Goal: Information Seeking & Learning: Learn about a topic

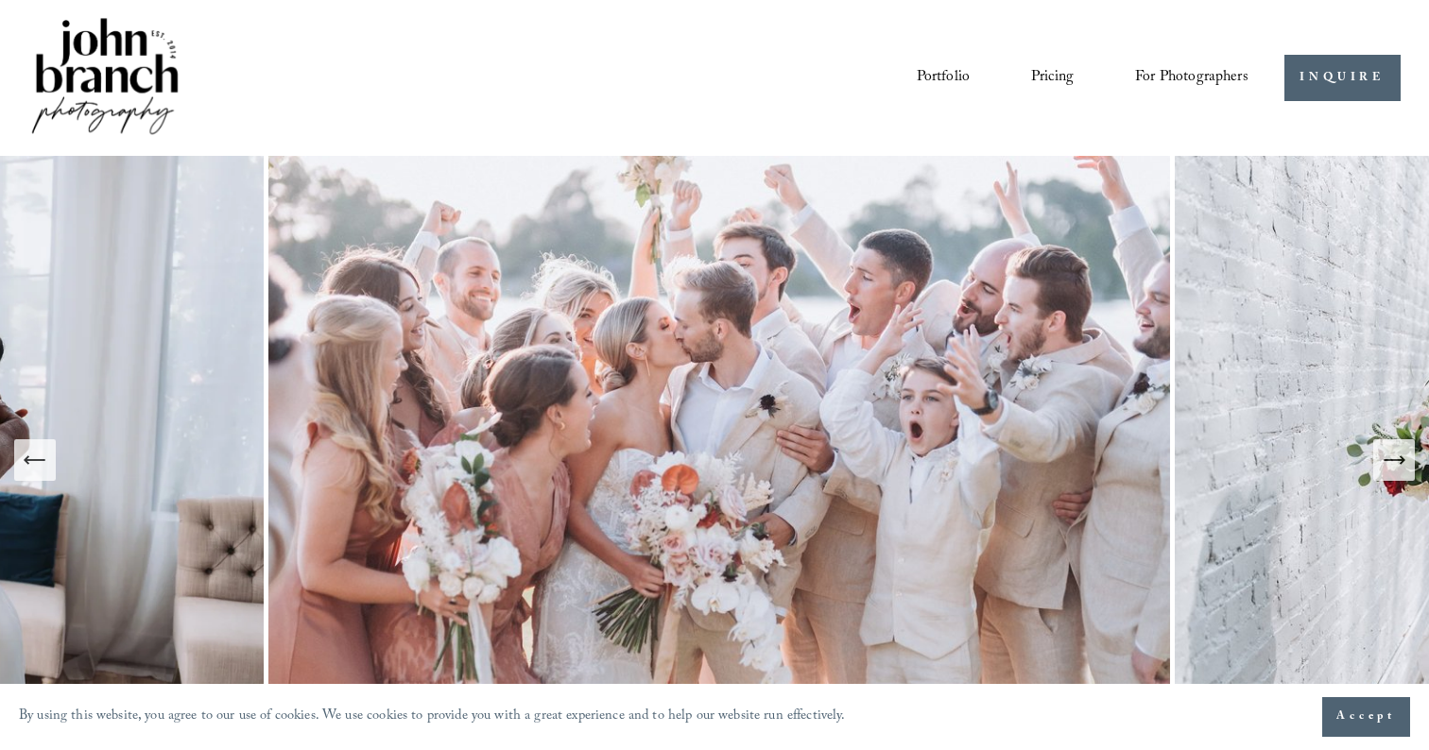
click at [1057, 81] on link "Pricing" at bounding box center [1052, 77] width 43 height 32
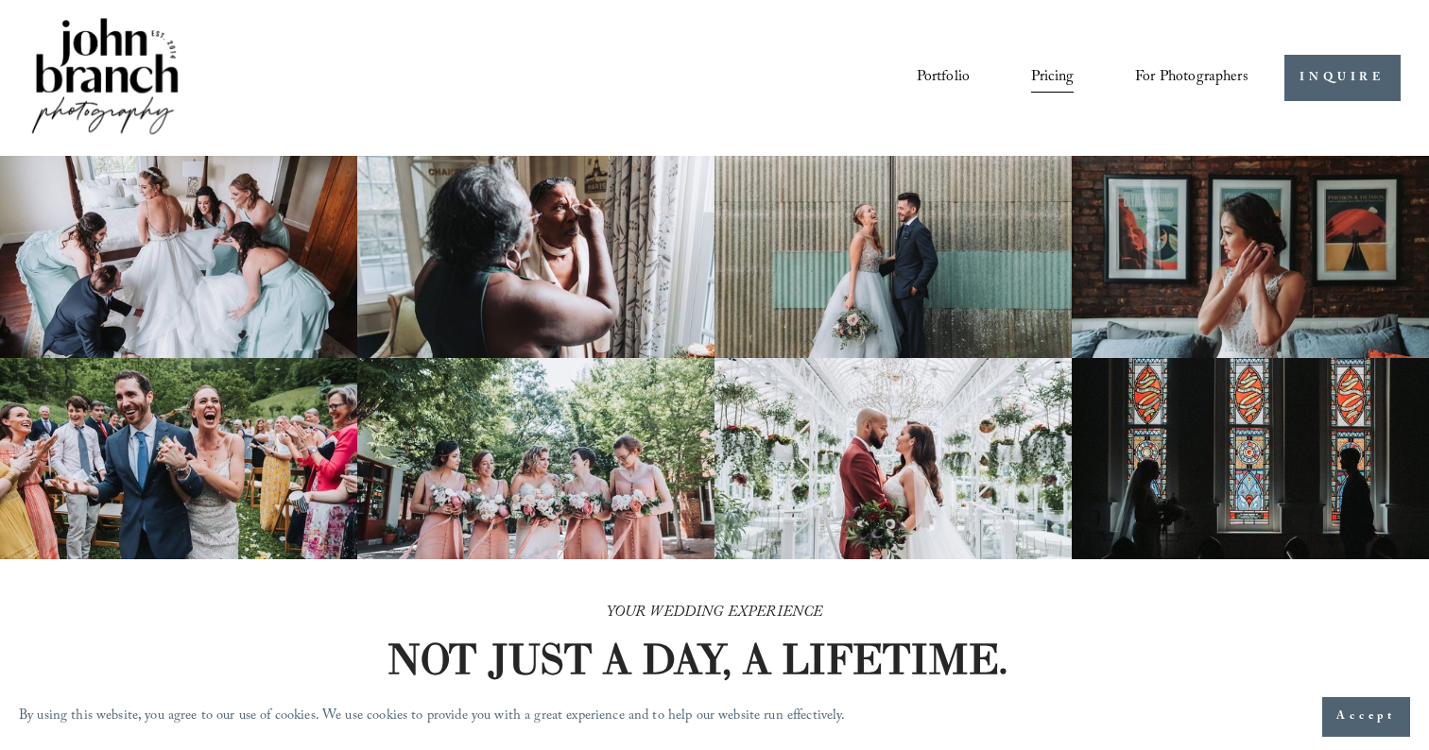
click at [948, 83] on link "Portfolio" at bounding box center [943, 77] width 53 height 32
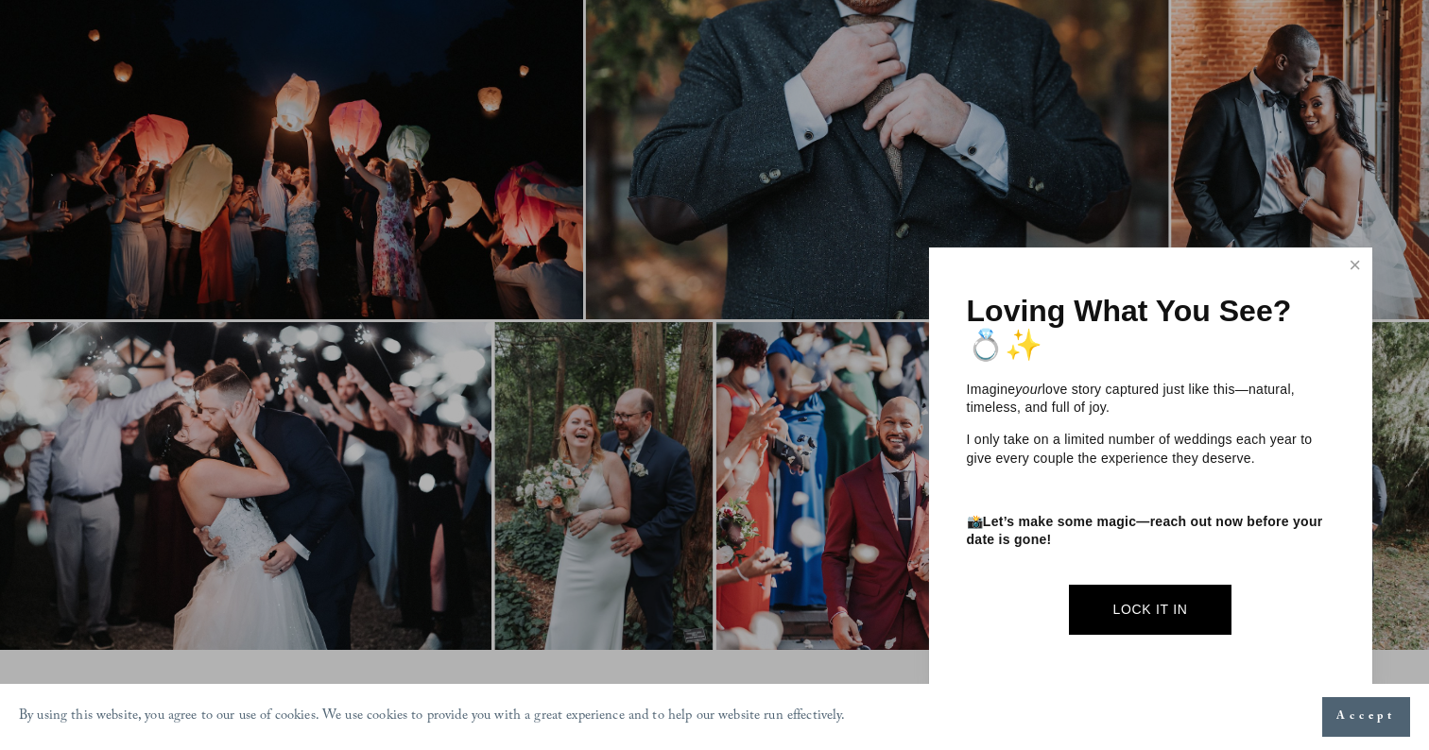
scroll to position [3203, 0]
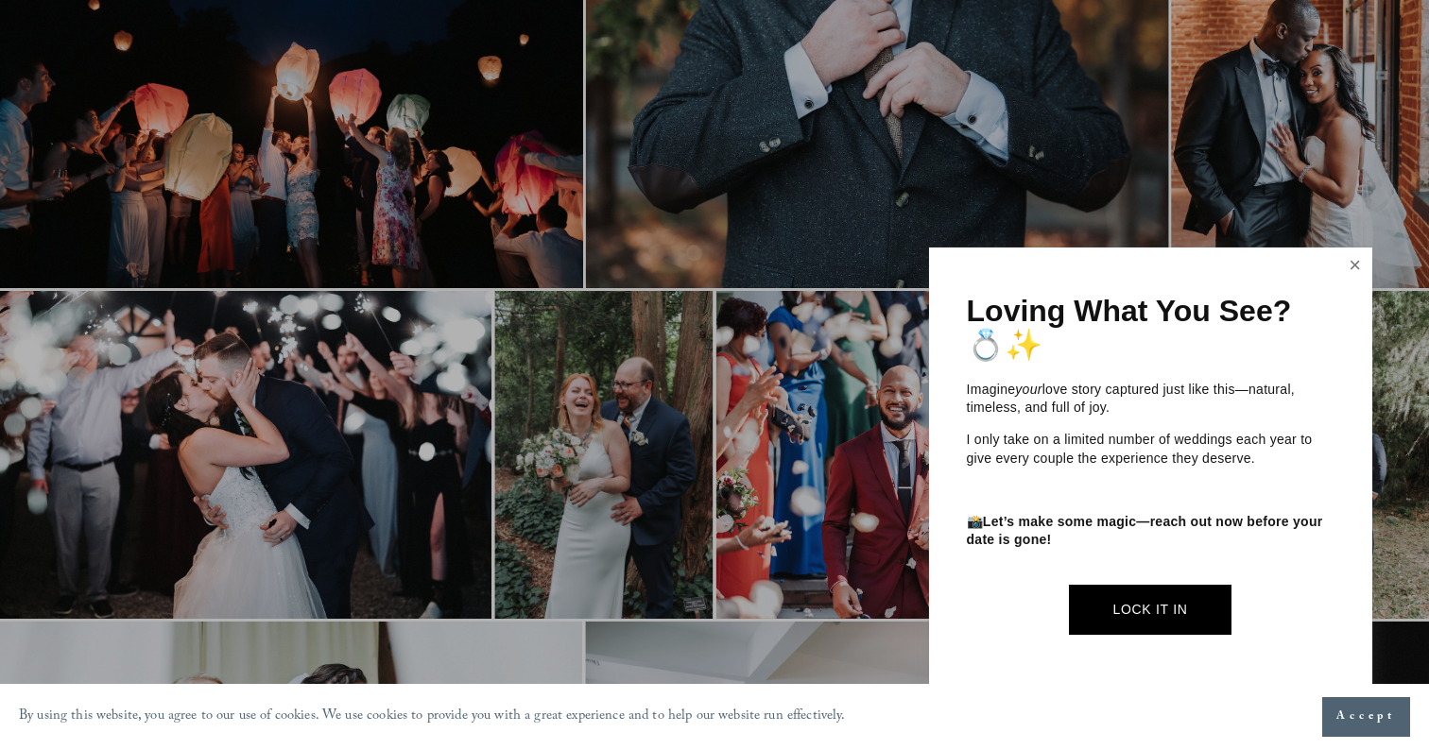
click at [1345, 266] on link "Close" at bounding box center [1355, 265] width 28 height 30
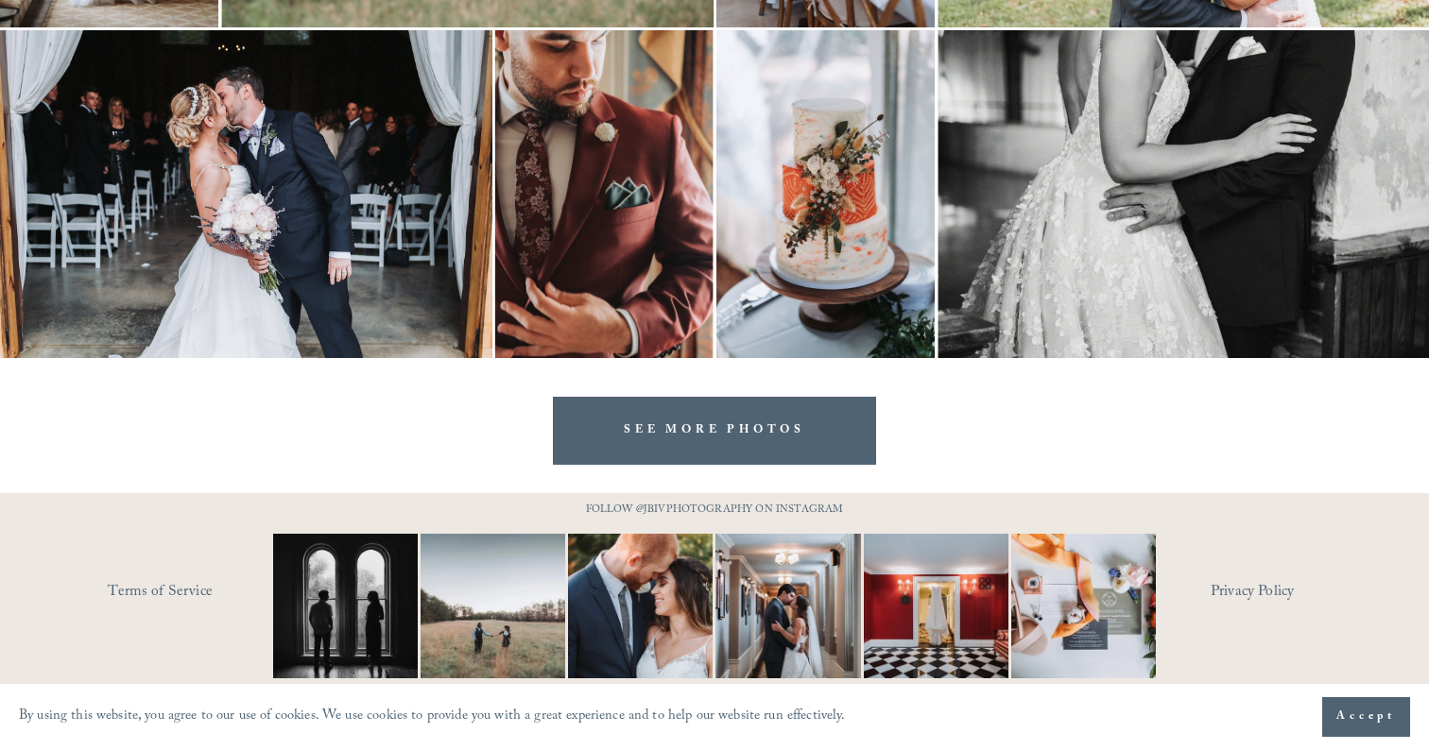
scroll to position [5600, 0]
